Goal: Use online tool/utility: Utilize a website feature to perform a specific function

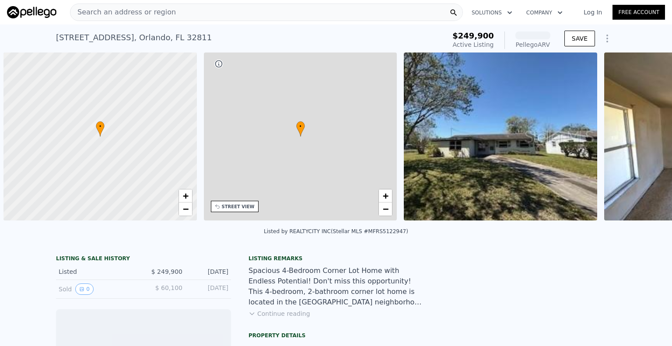
scroll to position [0, 4]
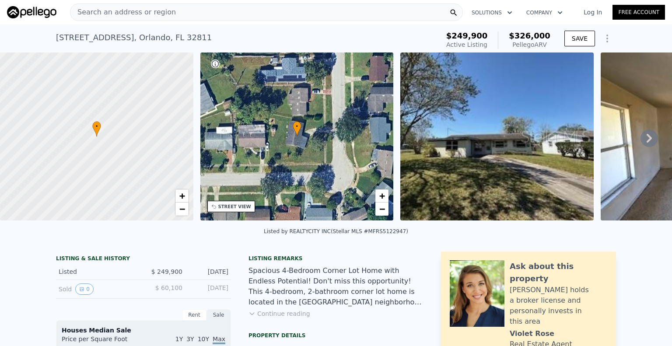
click at [647, 140] on icon at bounding box center [649, 138] width 5 height 9
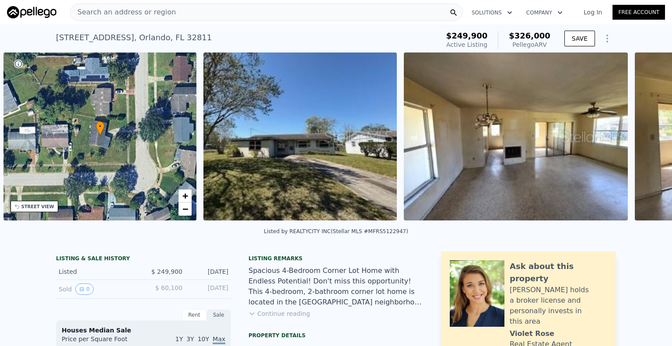
scroll to position [0, 203]
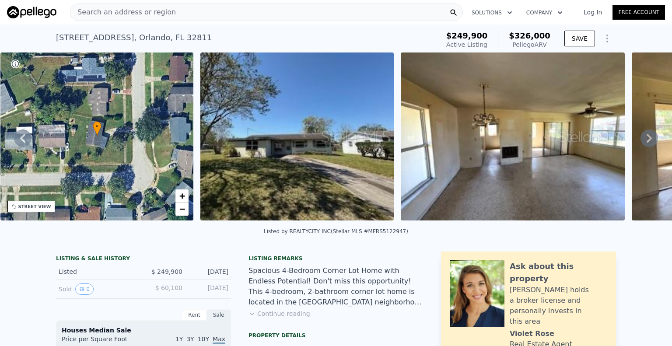
click at [641, 139] on icon at bounding box center [650, 139] width 18 height 18
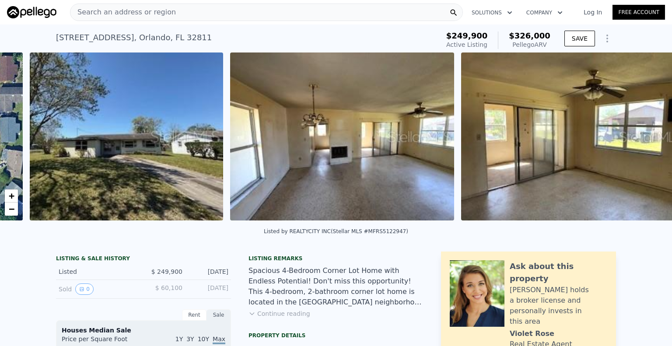
scroll to position [0, 400]
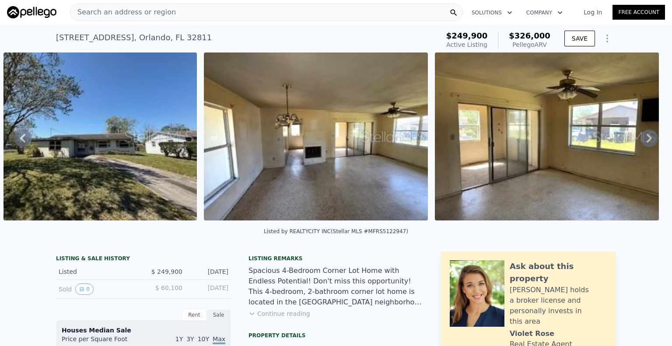
click at [644, 139] on icon at bounding box center [650, 139] width 18 height 18
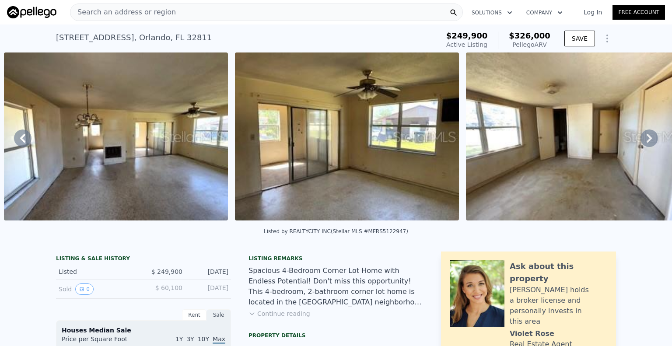
click at [641, 142] on icon at bounding box center [650, 139] width 18 height 18
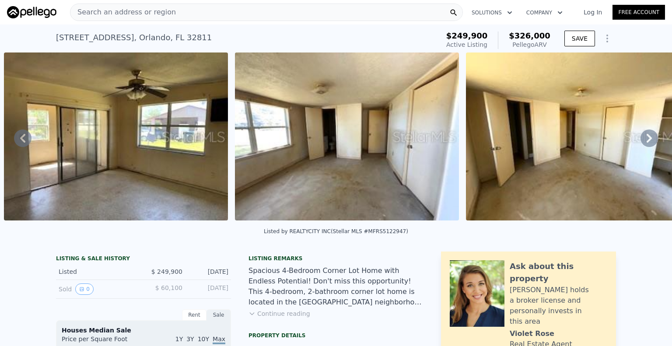
click at [642, 141] on icon at bounding box center [650, 139] width 18 height 18
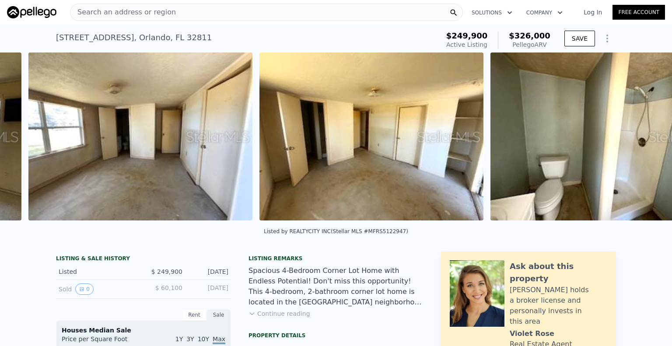
scroll to position [0, 1062]
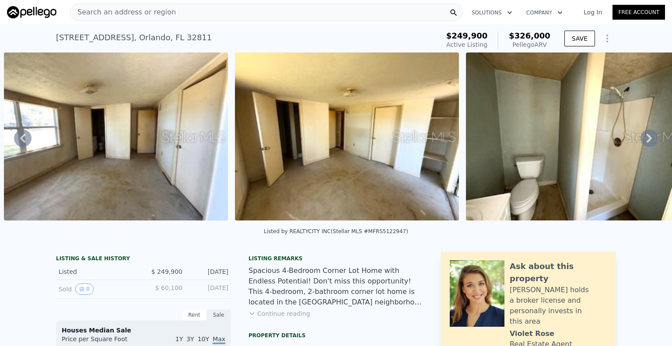
click at [642, 141] on icon at bounding box center [650, 139] width 18 height 18
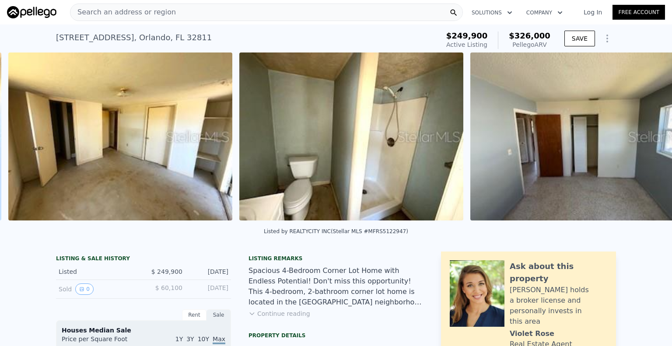
scroll to position [0, 1293]
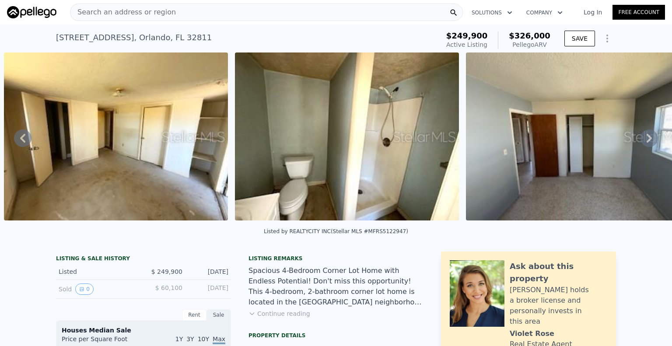
click at [647, 143] on icon at bounding box center [649, 138] width 5 height 9
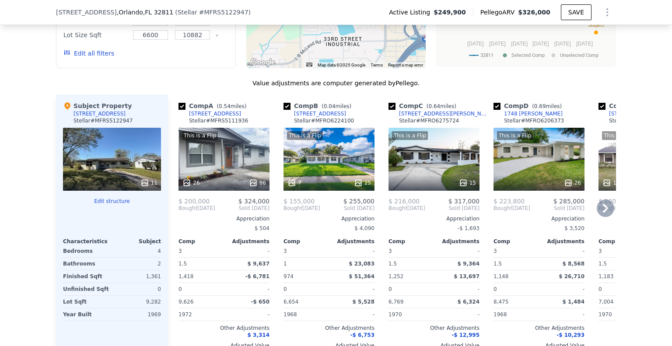
scroll to position [1006, 0]
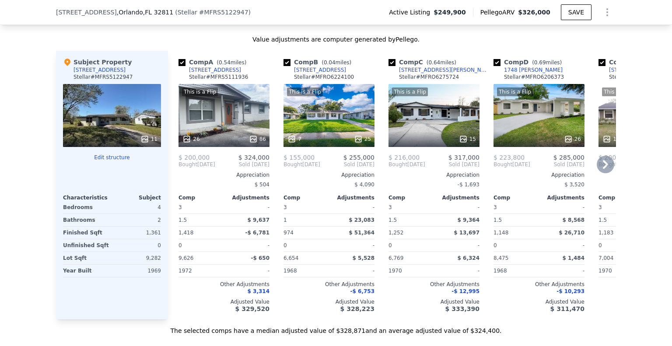
click at [606, 169] on icon at bounding box center [606, 165] width 18 height 18
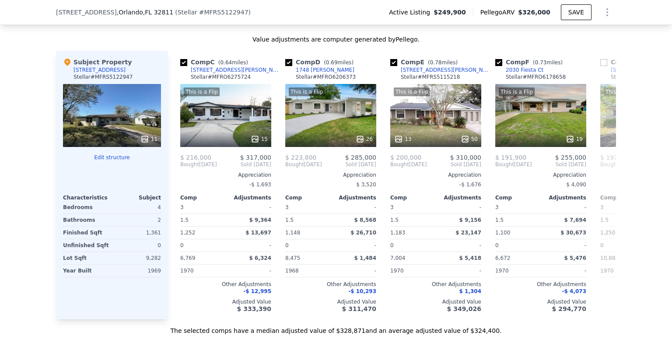
scroll to position [0, 210]
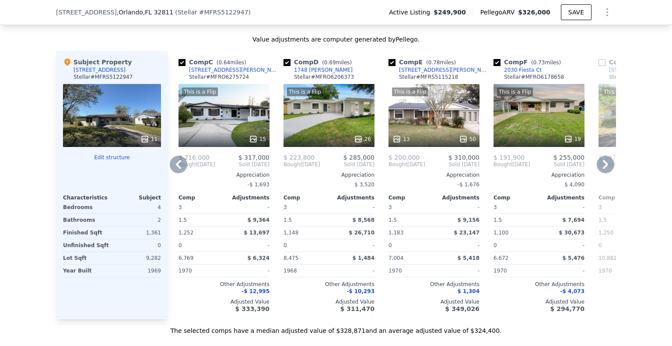
click at [603, 166] on icon at bounding box center [605, 164] width 5 height 9
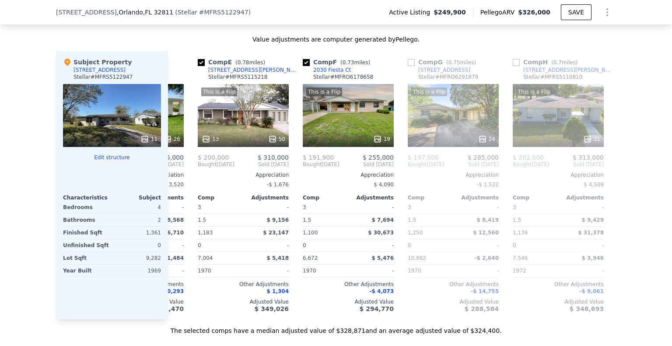
scroll to position [0, 420]
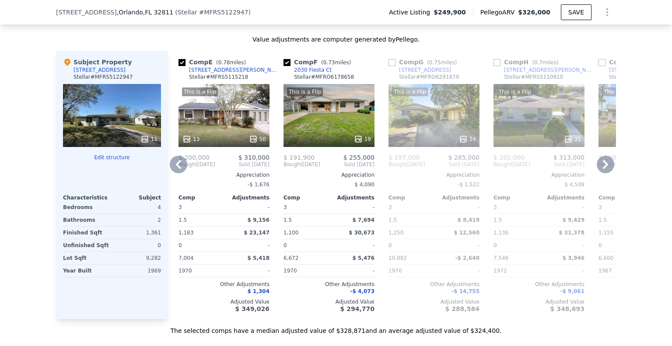
click at [604, 166] on icon at bounding box center [606, 165] width 18 height 18
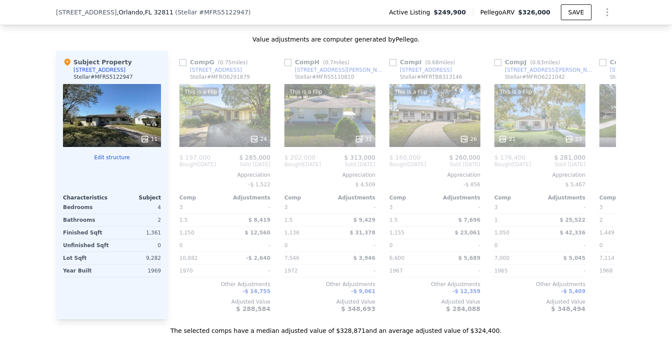
scroll to position [0, 630]
click at [599, 168] on icon at bounding box center [606, 165] width 18 height 18
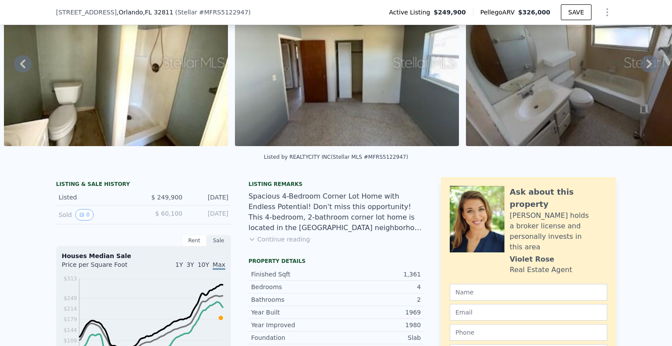
scroll to position [84, 0]
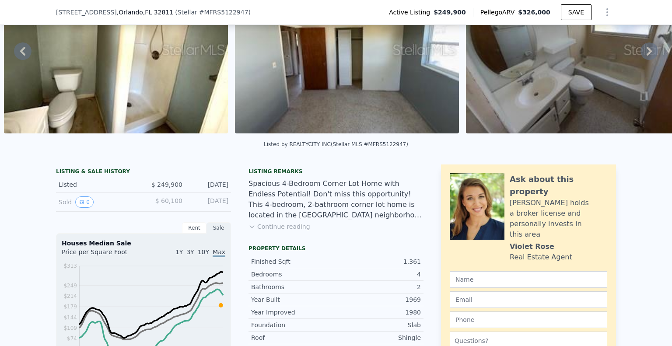
click at [293, 231] on button "Continue reading" at bounding box center [280, 226] width 62 height 9
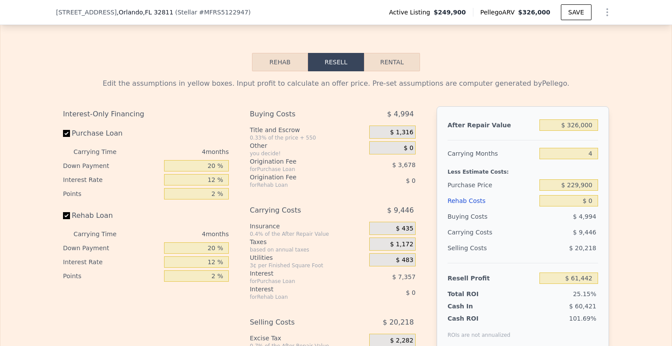
scroll to position [1528, 0]
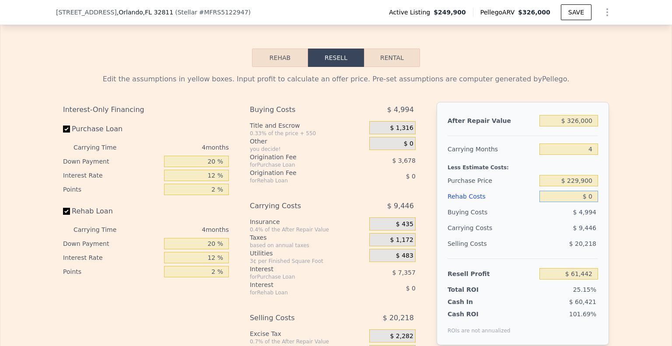
click at [560, 191] on input "$ 0" at bounding box center [568, 196] width 59 height 11
type input "$ 70"
type input "$ 61,367"
type input "$ 700"
type input "$ 60,707"
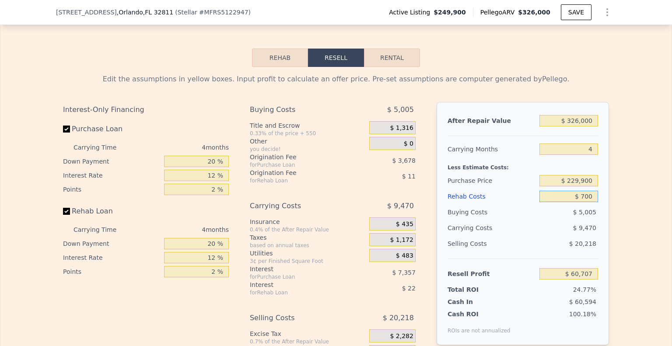
type input "$ 7,000"
type input "$ 54,106"
type input "$ 70,000"
type input "-$ 11,918"
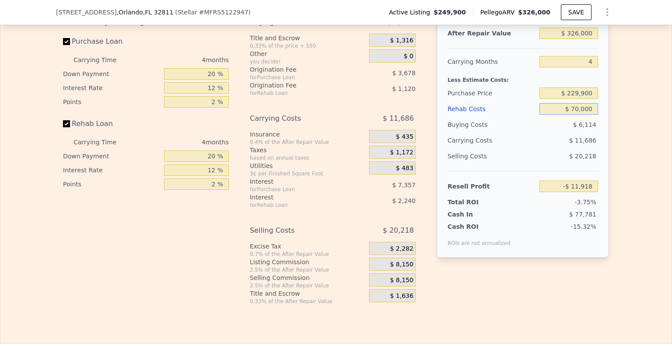
scroll to position [1572, 0]
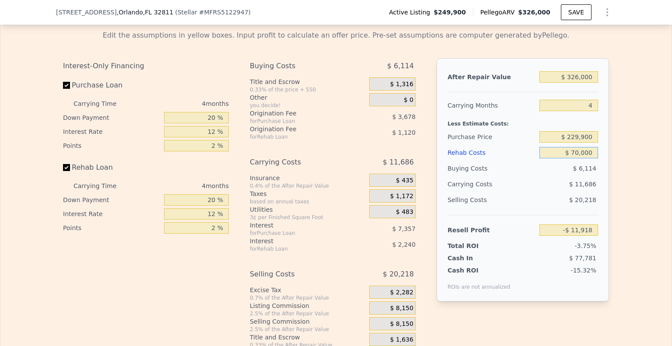
click at [576, 147] on input "$ 70,000" at bounding box center [568, 152] width 59 height 11
type input "$ 0000"
type input "$ 61,442"
type input "$ 50,000"
type input "$ 9,042"
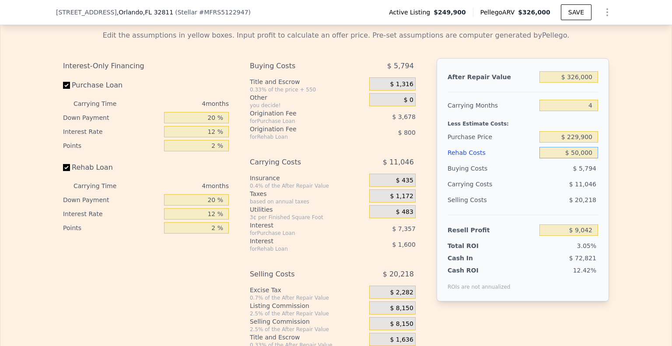
type input "$ 50,000"
click at [575, 131] on input "$ 229,900" at bounding box center [568, 136] width 59 height 11
type input "$ 219,900"
click at [539, 258] on div "After Repair Value $ 326,000 Carrying Months 4 Less Estimate Costs: Purchase Pr…" at bounding box center [523, 179] width 172 height 243
type input "$ 19,556"
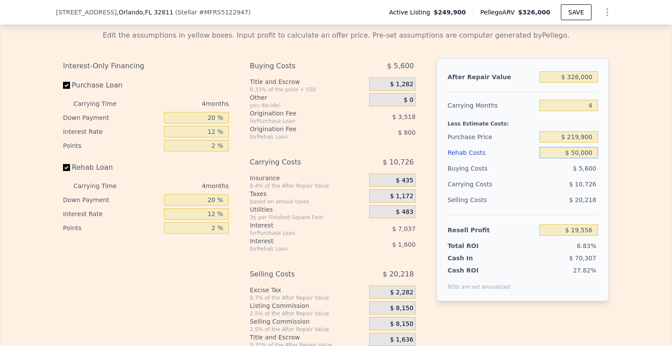
click at [574, 147] on input "$ 50,000" at bounding box center [568, 152] width 59 height 11
type input "$ 0000"
type input "$ 71,956"
type input "$ 60,000"
type input "$ 9,076"
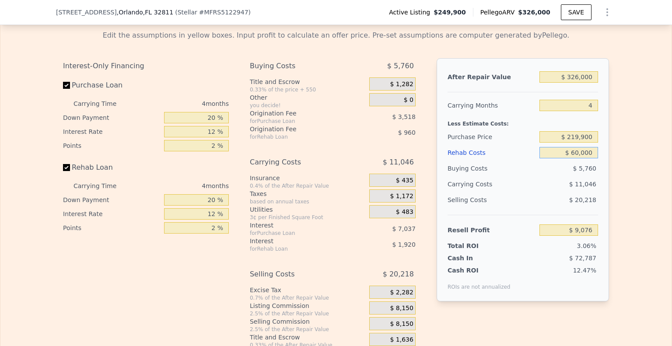
type input "$ 60,000"
click at [642, 157] on div "Edit the assumptions in yellow boxes. Input profit to calculate an offer price.…" at bounding box center [335, 186] width 671 height 326
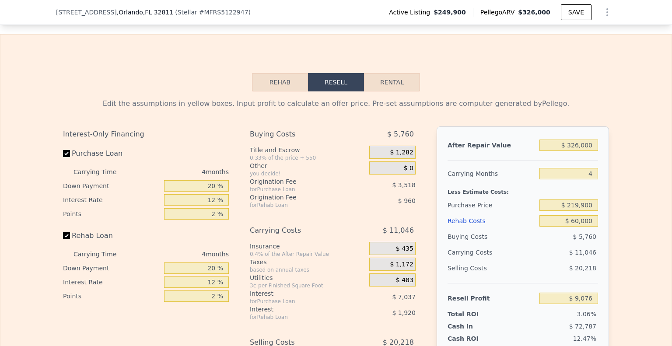
scroll to position [1484, 0]
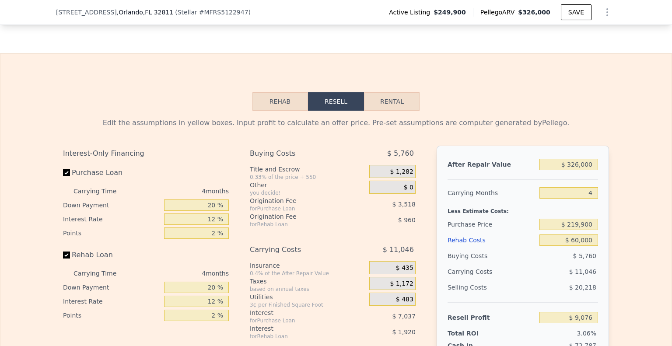
click at [382, 92] on button "Rental" at bounding box center [392, 101] width 56 height 18
select select "30"
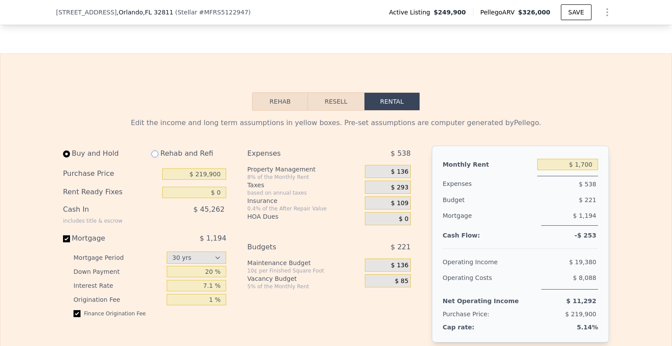
click at [151, 151] on input "radio" at bounding box center [154, 154] width 7 height 7
radio input "true"
select select "30"
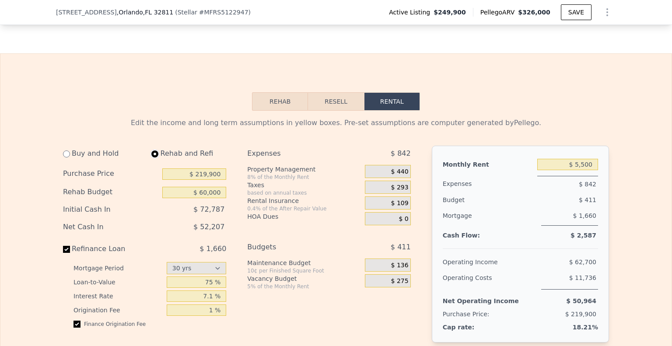
type input "$ 60,000"
type input "$ 5,500"
click at [65, 151] on input "radio" at bounding box center [66, 154] width 7 height 7
radio input "true"
type input "$ 0"
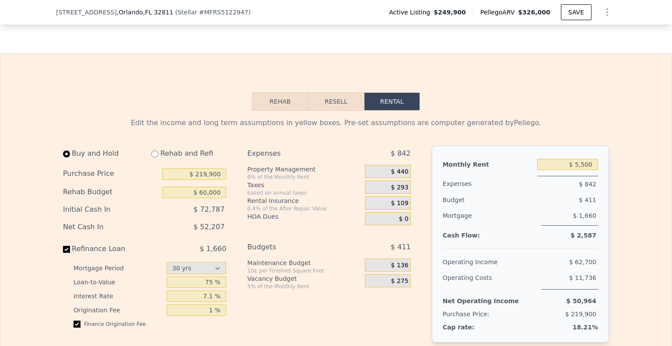
type input "$ 1,700"
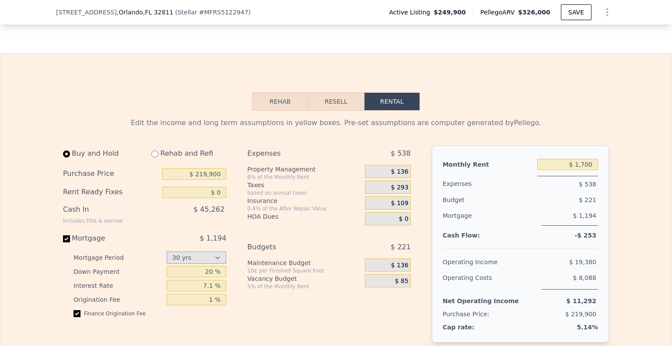
click at [221, 252] on select "15 yrs 30 yrs" at bounding box center [197, 258] width 60 height 12
click at [167, 252] on select "15 yrs 30 yrs" at bounding box center [197, 258] width 60 height 12
click at [210, 252] on select "15 yrs 30 yrs" at bounding box center [197, 258] width 60 height 12
select select "30"
click at [167, 252] on select "15 yrs 30 yrs" at bounding box center [197, 258] width 60 height 12
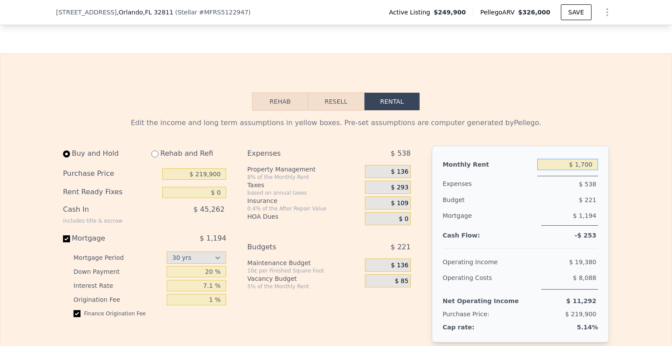
click at [587, 159] on input "$ 1,700" at bounding box center [567, 164] width 61 height 11
click at [374, 297] on div "Expenses $ 562 Property Management 8% of the Monthly Rent $ 160 Taxes based on …" at bounding box center [332, 263] width 170 height 235
click at [585, 159] on input "$ 2,000" at bounding box center [567, 164] width 61 height 11
type input "$ 2,100"
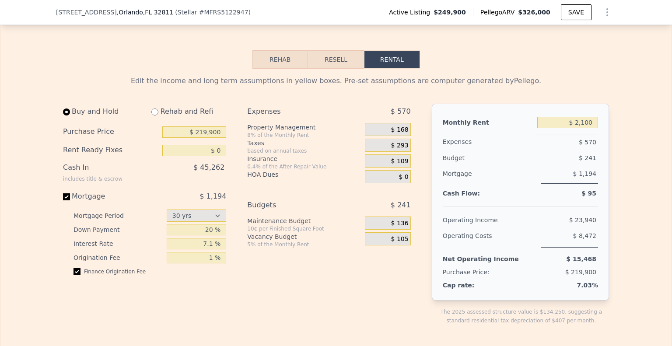
scroll to position [1528, 0]
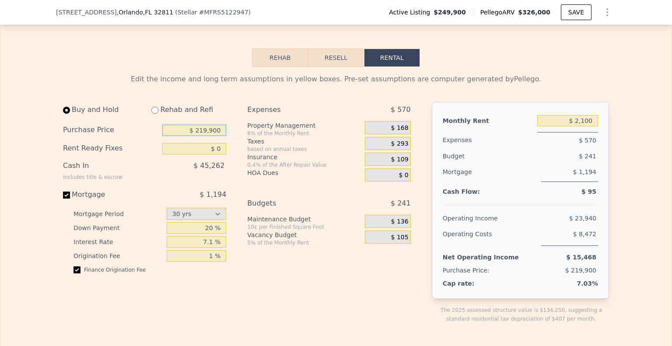
click at [205, 125] on input "$ 219,900" at bounding box center [194, 130] width 64 height 11
type input "$ 229,900"
click at [457, 279] on div "Cap rate:" at bounding box center [473, 283] width 61 height 9
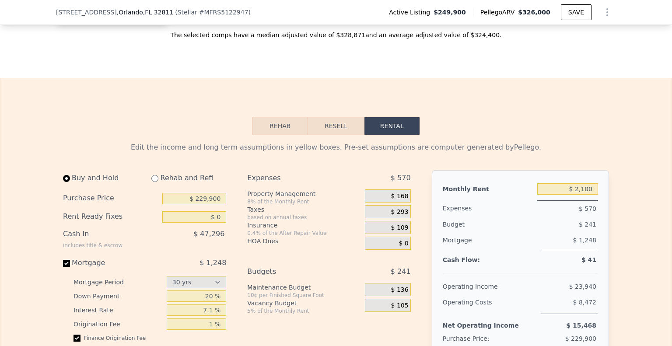
scroll to position [1440, 0]
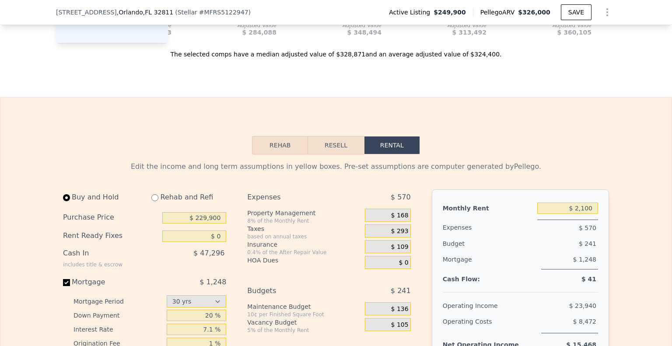
click at [333, 136] on button "Resell" at bounding box center [336, 145] width 56 height 18
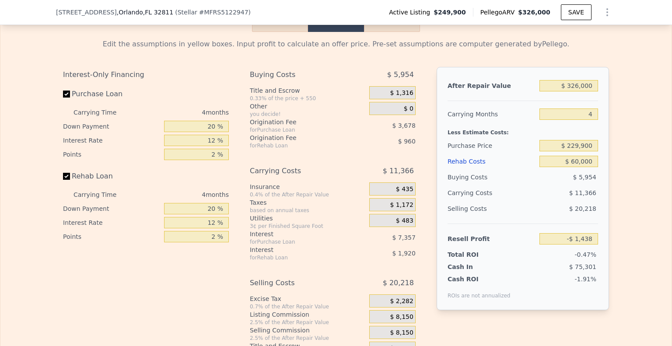
scroll to position [1572, 0]
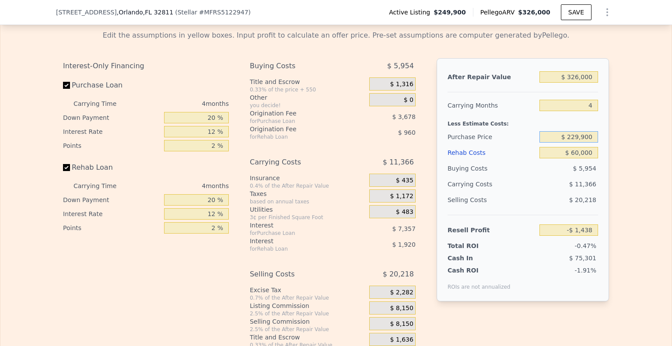
click at [574, 131] on input "$ 229,900" at bounding box center [568, 136] width 59 height 11
type input "$ 219,900"
click at [636, 139] on div "Edit the assumptions in yellow boxes. Input profit to calculate an offer price.…" at bounding box center [335, 186] width 671 height 326
type input "$ 9,076"
drag, startPoint x: 577, startPoint y: 120, endPoint x: 590, endPoint y: 118, distance: 13.2
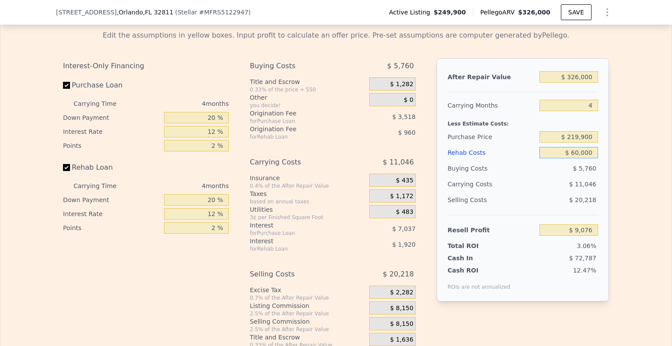
click at [577, 147] on input "$ 60,000" at bounding box center [568, 152] width 59 height 11
type input "$ 6,000"
type input "$ 65,668"
type input "$ 65,000"
type input "$ 3,836"
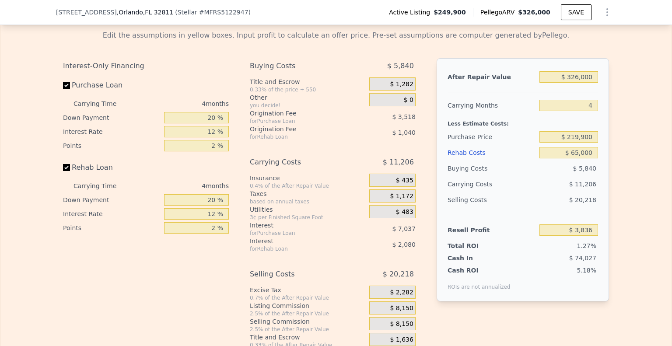
click at [648, 126] on div "Edit the assumptions in yellow boxes. Input profit to calculate an offer price.…" at bounding box center [335, 186] width 671 height 326
click at [578, 147] on input "$ 65,000" at bounding box center [568, 152] width 59 height 11
type input "$ 6,000"
type input "$ 65,668"
type input "$ 60,000"
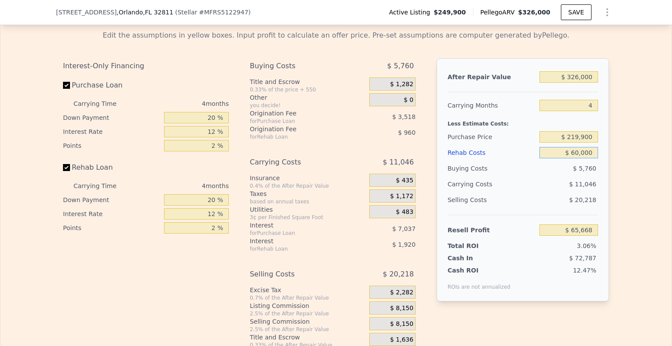
type input "$ 9,076"
type input "$ 60,000"
click at [609, 122] on div "Edit the assumptions in yellow boxes. Input profit to calculate an offer price.…" at bounding box center [336, 186] width 560 height 326
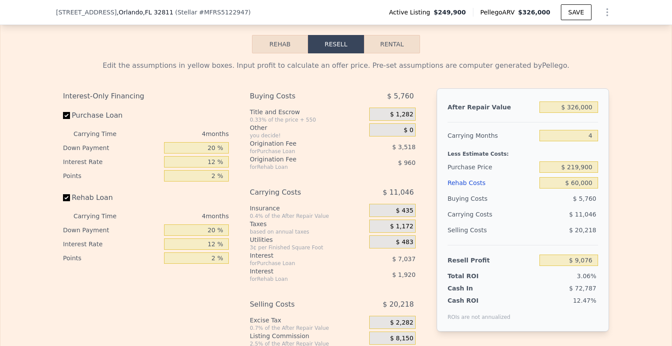
scroll to position [1528, 0]
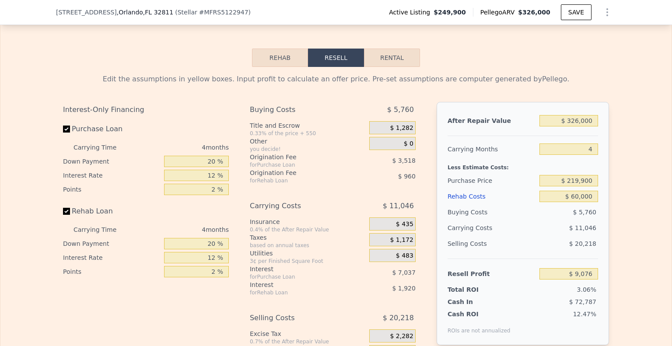
click at [363, 217] on div "Insurance 0.4% of the After Repair Value $ 435" at bounding box center [333, 225] width 166 height 16
click at [375, 233] on div "$ 1,172" at bounding box center [392, 239] width 46 height 13
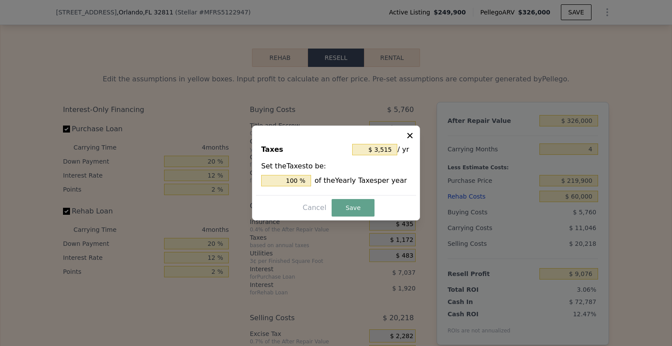
click at [408, 137] on icon at bounding box center [409, 135] width 5 height 5
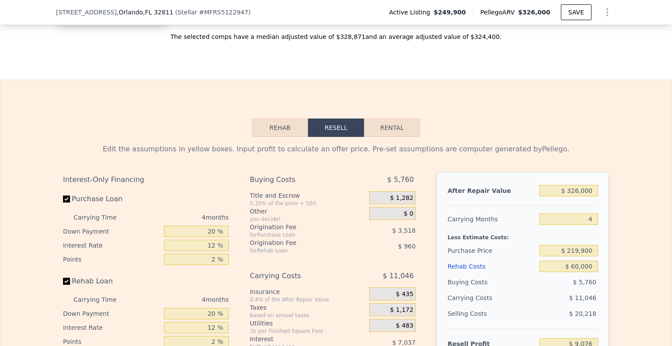
scroll to position [1440, 0]
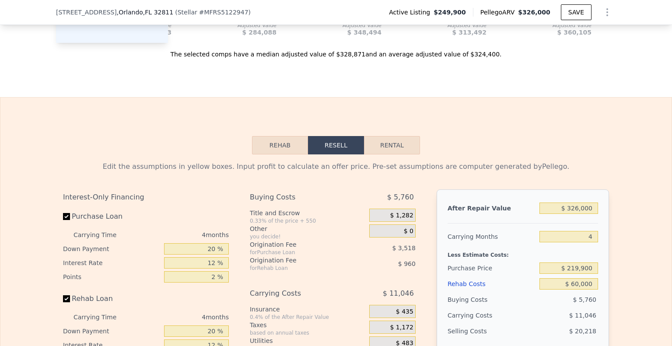
click at [276, 136] on button "Rehab" at bounding box center [280, 145] width 56 height 18
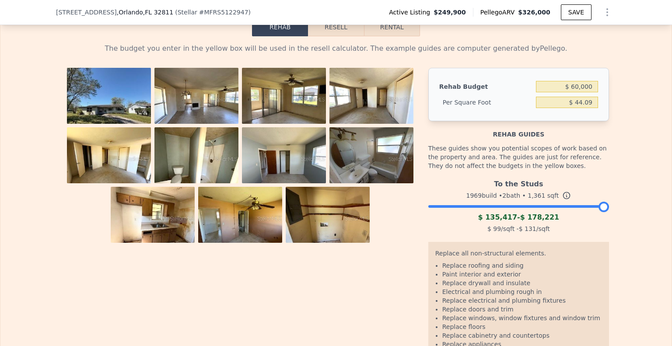
scroll to position [1572, 0]
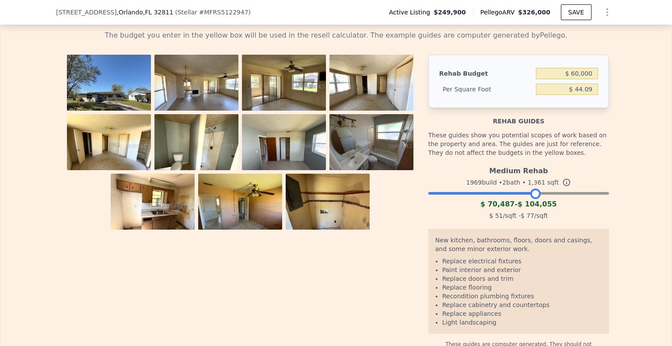
drag, startPoint x: 599, startPoint y: 162, endPoint x: 530, endPoint y: 172, distance: 68.9
click at [530, 172] on div "Medium Rehab 1969 build • 2 bath • 1,361 sqft $ 70,487 - $ 104,055 $ 51 /sqft -…" at bounding box center [518, 192] width 181 height 60
click at [639, 172] on div "The budget you enter in the yellow box will be used in the resell calculator. T…" at bounding box center [335, 189] width 671 height 332
drag, startPoint x: 532, startPoint y: 159, endPoint x: 522, endPoint y: 162, distance: 11.5
click at [522, 189] on div at bounding box center [525, 194] width 11 height 11
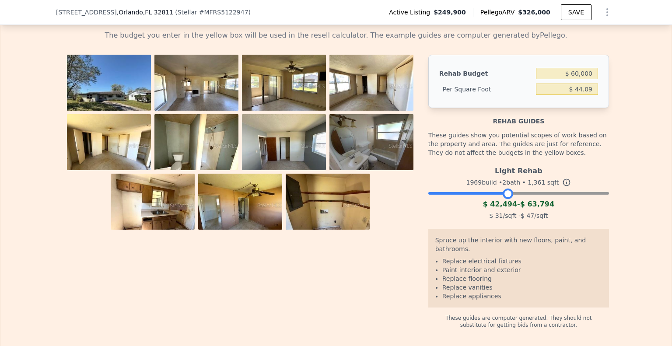
drag, startPoint x: 520, startPoint y: 162, endPoint x: 502, endPoint y: 164, distance: 17.6
click at [503, 189] on div at bounding box center [508, 194] width 11 height 11
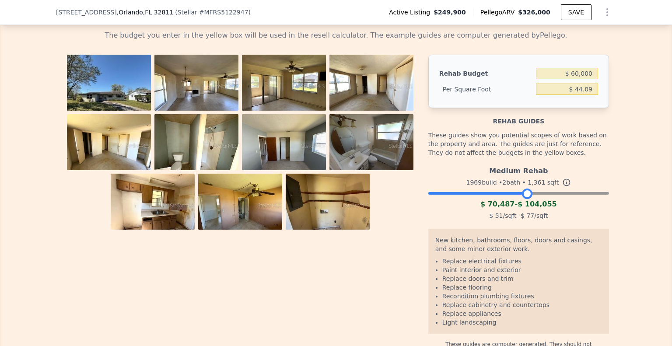
drag, startPoint x: 505, startPoint y: 162, endPoint x: 523, endPoint y: 183, distance: 27.9
click at [523, 183] on div "Medium Rehab 1969 build • 2 bath • 1,361 sqft $ 70,487 - $ 104,055 $ 51 /sqft -…" at bounding box center [518, 192] width 181 height 60
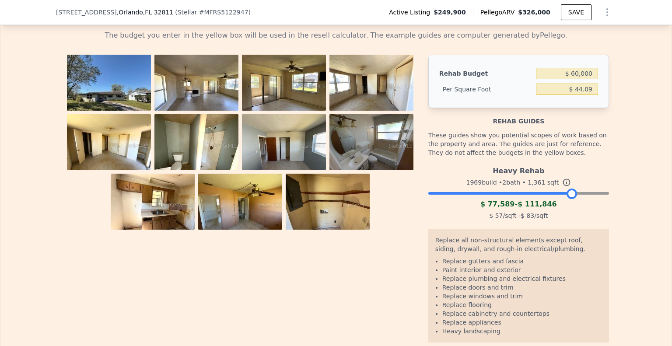
drag, startPoint x: 522, startPoint y: 162, endPoint x: 545, endPoint y: 168, distance: 23.3
click at [567, 189] on div at bounding box center [572, 194] width 11 height 11
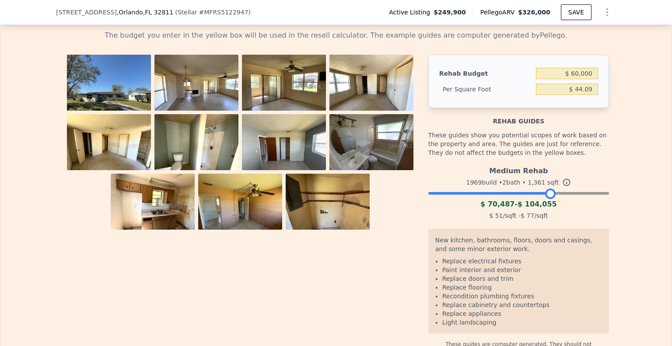
drag, startPoint x: 566, startPoint y: 163, endPoint x: 544, endPoint y: 167, distance: 22.2
click at [544, 167] on div "Medium Rehab 1969 build • 2 bath • 1,361 sqft $ 70,487 - $ 104,055 $ 51 /sqft -…" at bounding box center [518, 192] width 181 height 60
drag, startPoint x: 335, startPoint y: 266, endPoint x: 336, endPoint y: 229, distance: 36.8
click at [335, 264] on div at bounding box center [244, 205] width 362 height 300
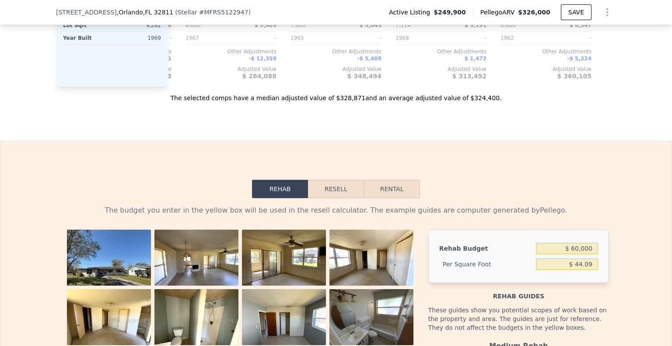
scroll to position [1440, 0]
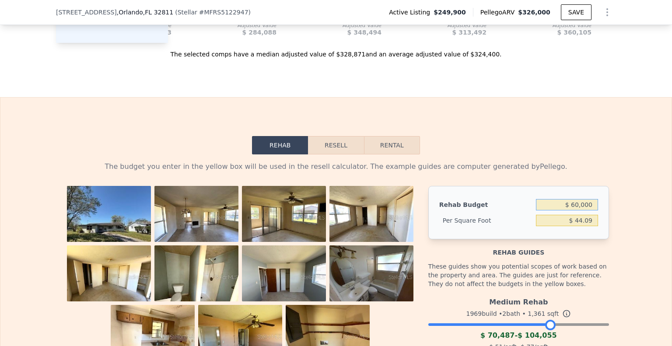
click at [574, 199] on input "$ 60,000" at bounding box center [567, 204] width 62 height 11
type input "$ 70,000"
click at [606, 121] on div "Rehab Resell Rental The budget you enter in the yellow box will be used in the …" at bounding box center [336, 311] width 672 height 428
type input "$ 51.43"
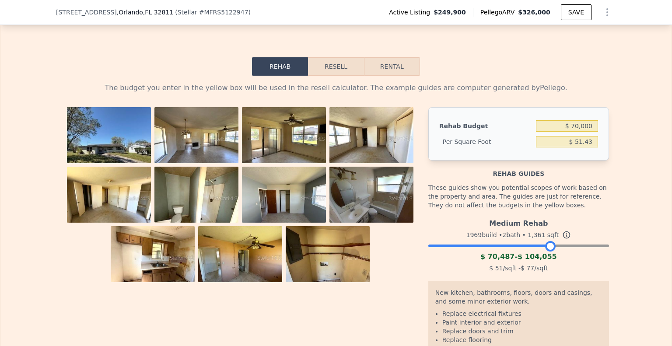
scroll to position [1528, 0]
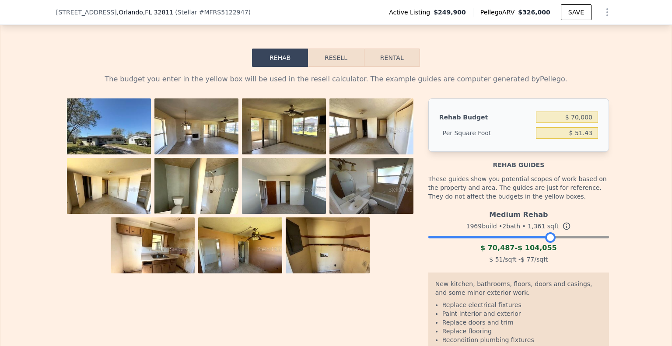
click at [322, 49] on button "Resell" at bounding box center [336, 58] width 56 height 18
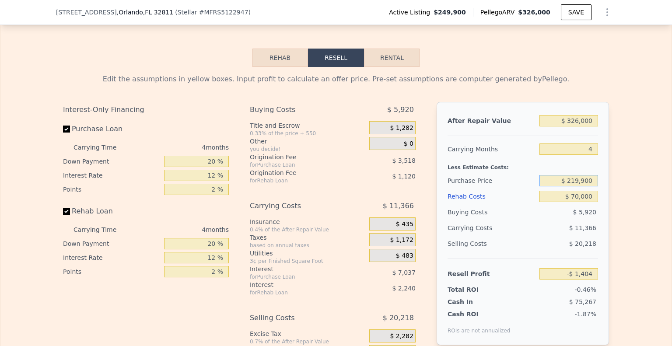
click at [574, 175] on input "$ 219,900" at bounding box center [568, 180] width 59 height 11
type input "$ 209,900"
click at [644, 120] on div "Edit the assumptions in yellow boxes. Input profit to calculate an offer price.…" at bounding box center [335, 230] width 671 height 326
type input "$ 9,109"
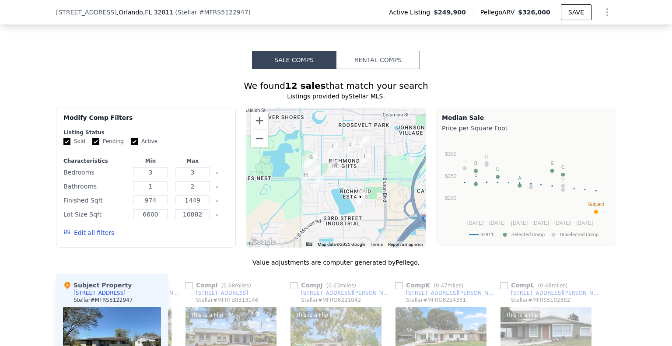
scroll to position [872, 0]
